Goal: Task Accomplishment & Management: Manage account settings

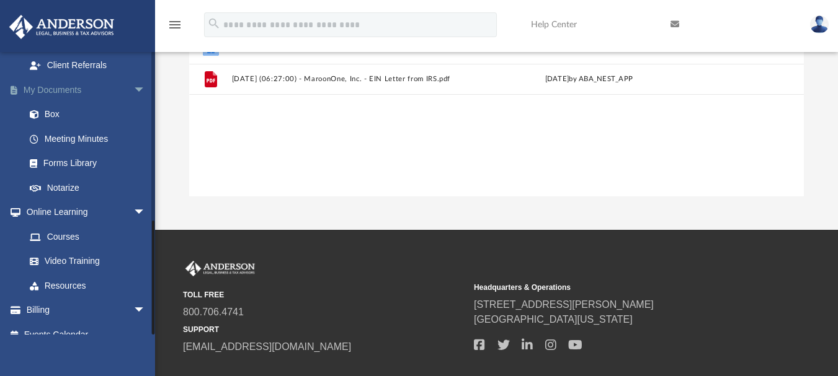
scroll to position [310, 0]
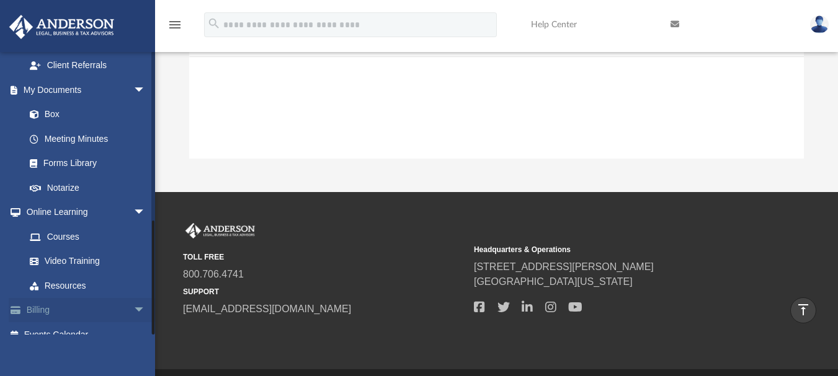
click at [133, 298] on span "arrow_drop_down" at bounding box center [145, 310] width 25 height 25
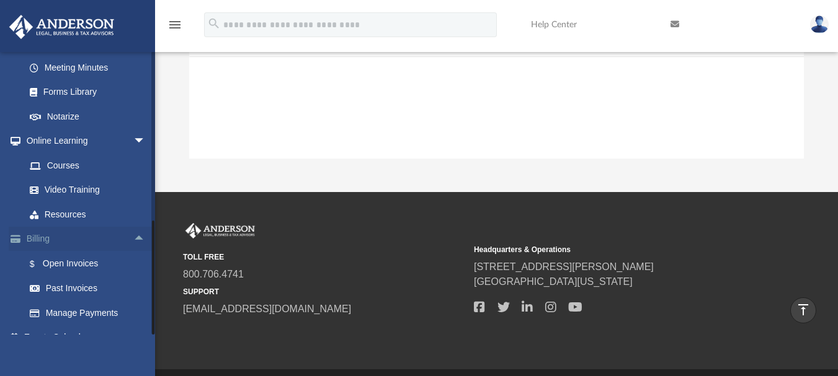
scroll to position [484, 0]
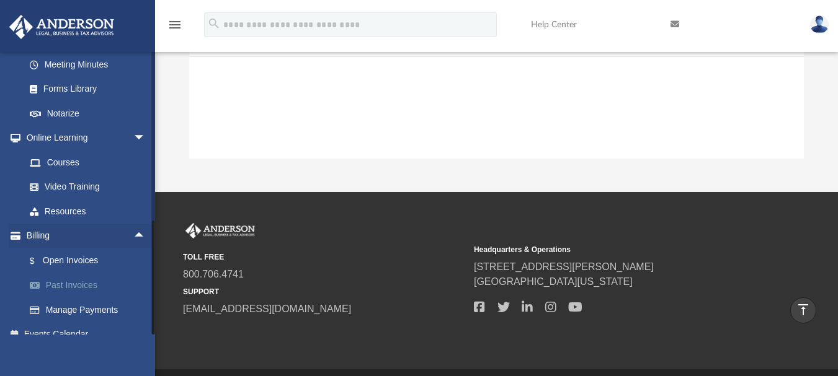
click at [91, 274] on link "Past Invoices" at bounding box center [90, 286] width 147 height 25
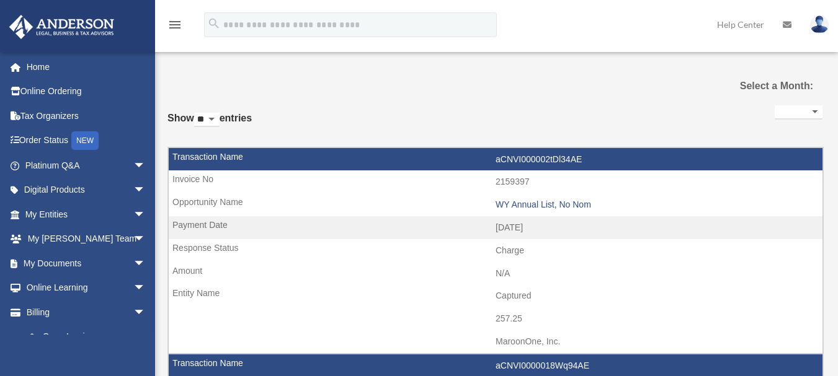
select select
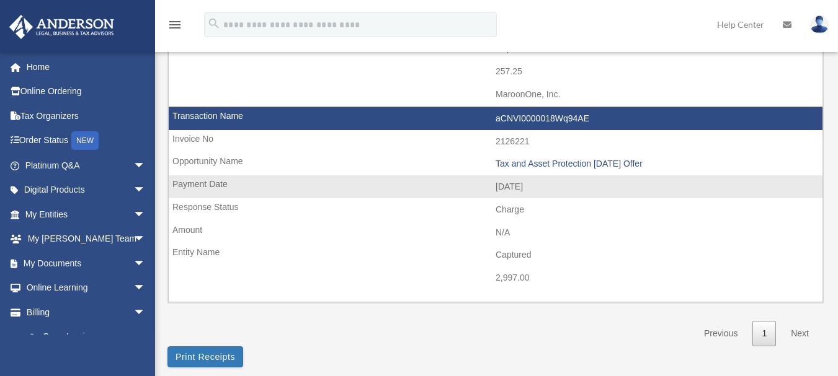
scroll to position [248, 0]
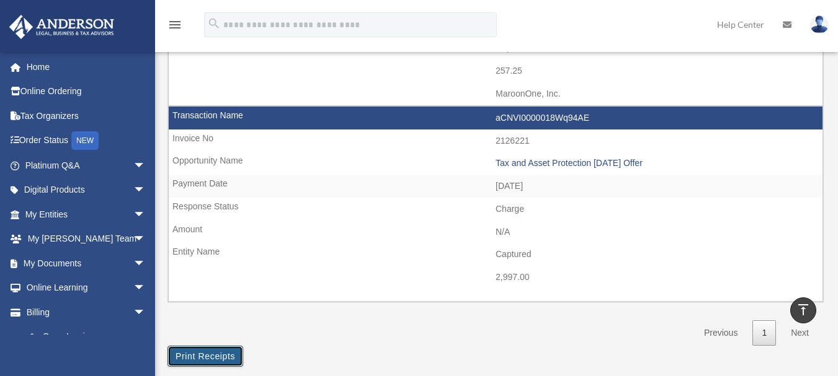
click at [212, 360] on button "Print Receipts" at bounding box center [205, 356] width 76 height 21
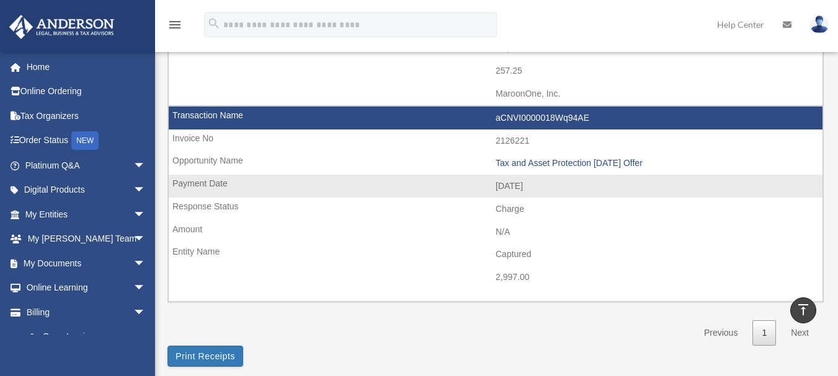
click at [365, 123] on td "aCNVI0000018Wq94AE" at bounding box center [496, 119] width 654 height 24
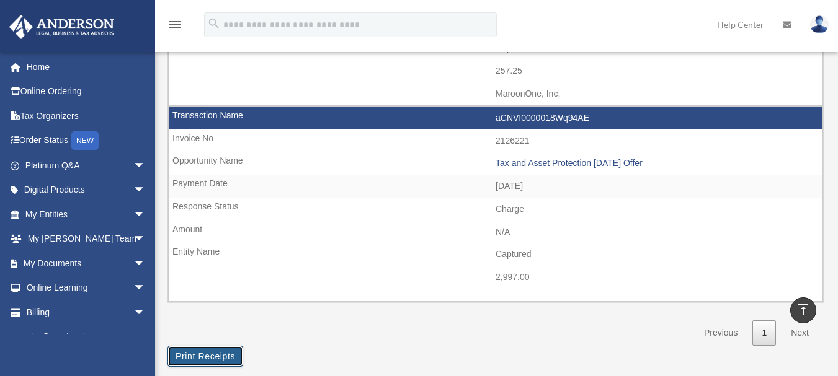
click at [229, 360] on button "Print Receipts" at bounding box center [205, 356] width 76 height 21
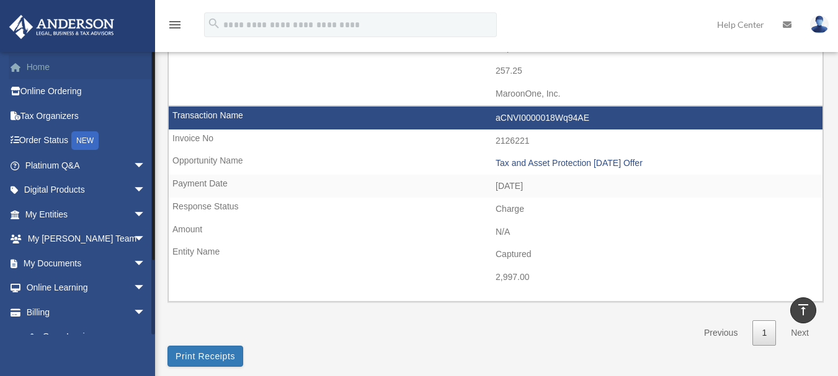
click at [51, 66] on link "Home" at bounding box center [87, 67] width 156 height 25
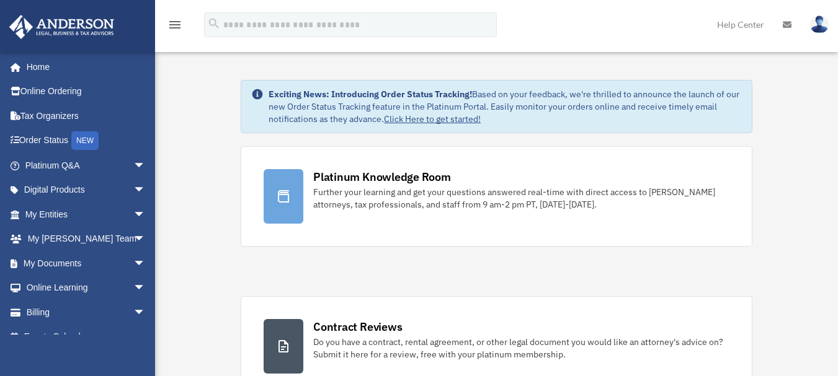
click at [819, 30] on img at bounding box center [819, 25] width 19 height 18
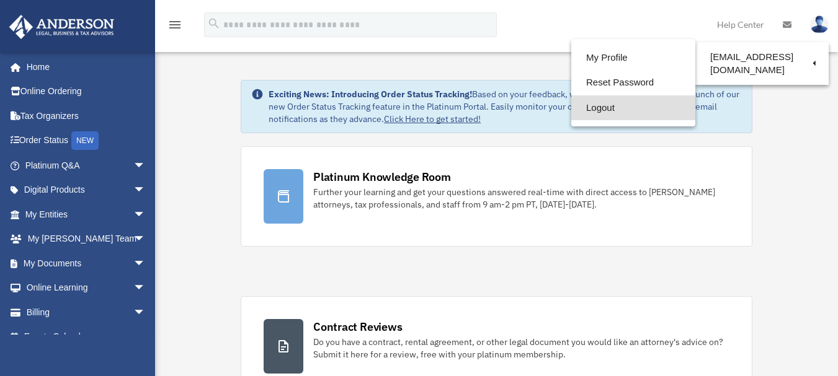
click at [601, 110] on link "Logout" at bounding box center [633, 108] width 124 height 25
